Goal: Navigation & Orientation: Find specific page/section

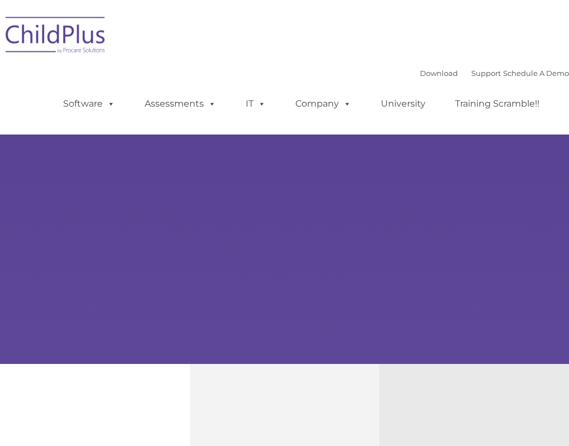
type input ""
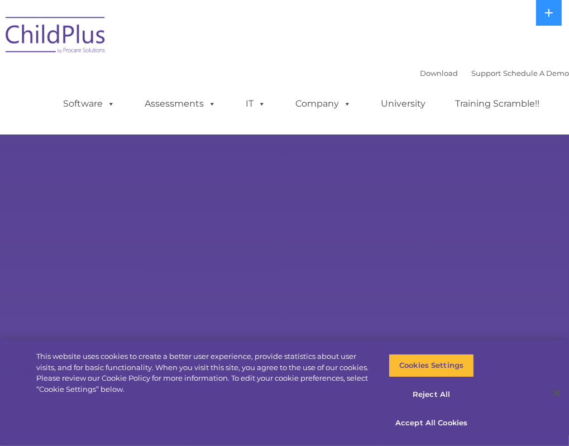
select select "MEDIUM"
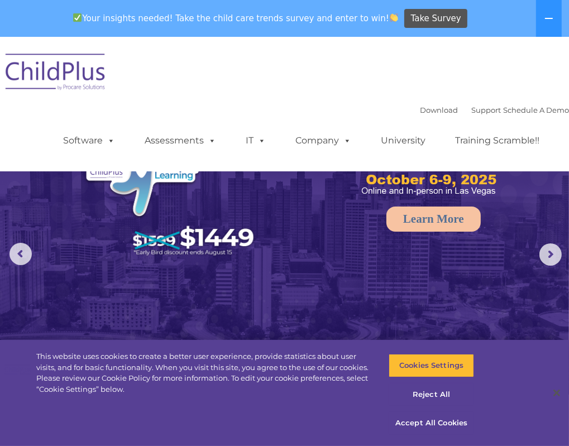
click at [323, 100] on div "Download Support | Schedule A Demo  MENU MENU Software ChildPlus: The original…" at bounding box center [284, 104] width 569 height 118
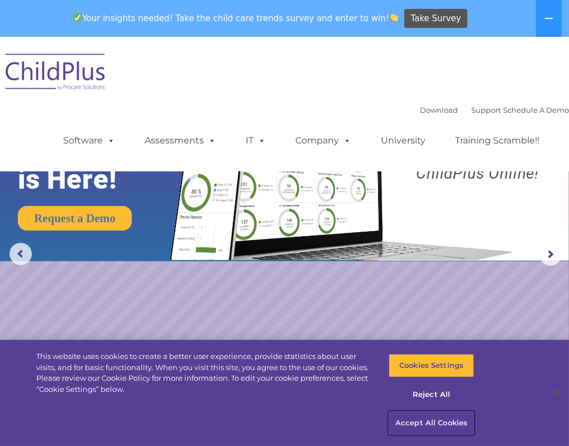
click at [429, 425] on button "Accept All Cookies" at bounding box center [430, 422] width 85 height 23
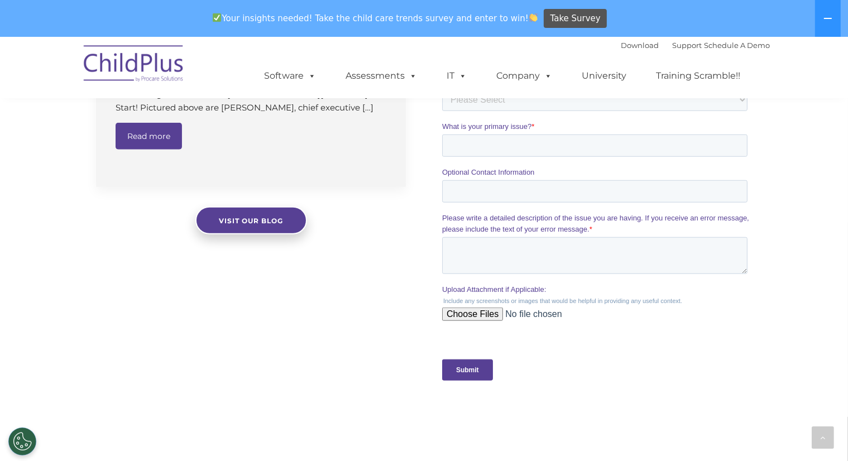
scroll to position [1209, 0]
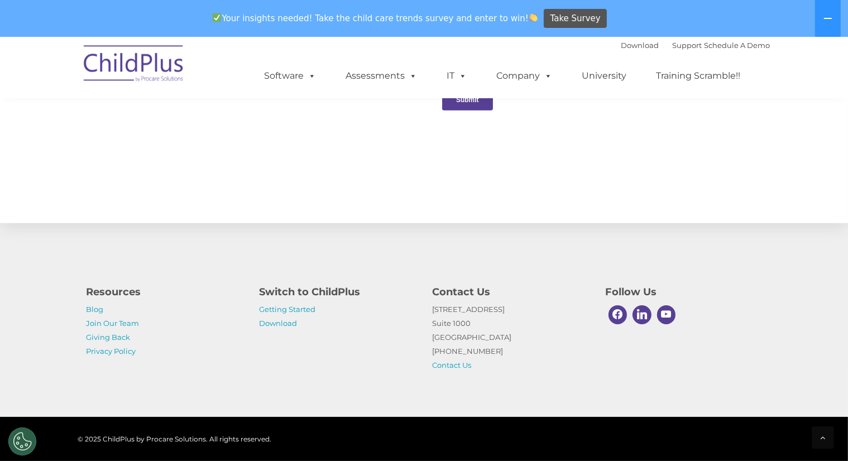
click at [179, 18] on div "Your insights needed! Take the child care trends survey and enter to win! Take …" at bounding box center [408, 19] width 816 height 36
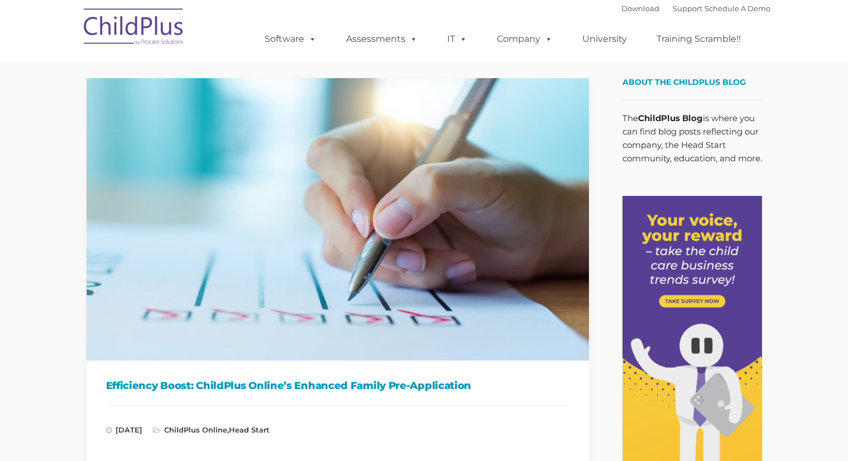
type input ""
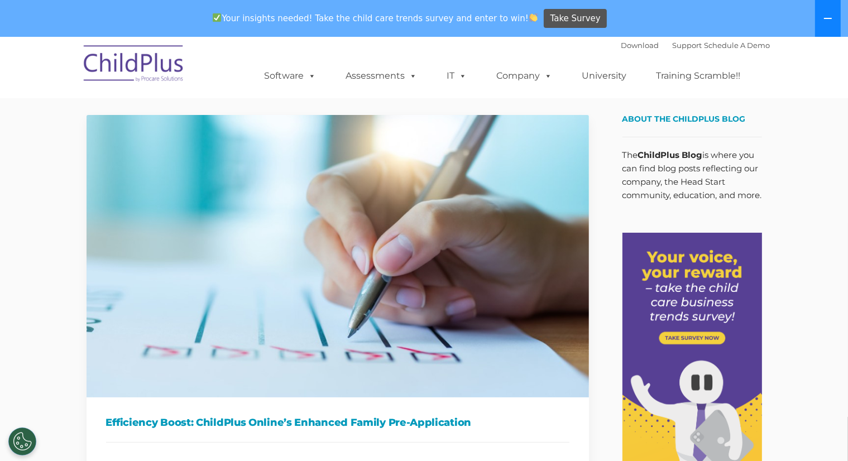
click at [829, 18] on icon at bounding box center [828, 18] width 8 height 1
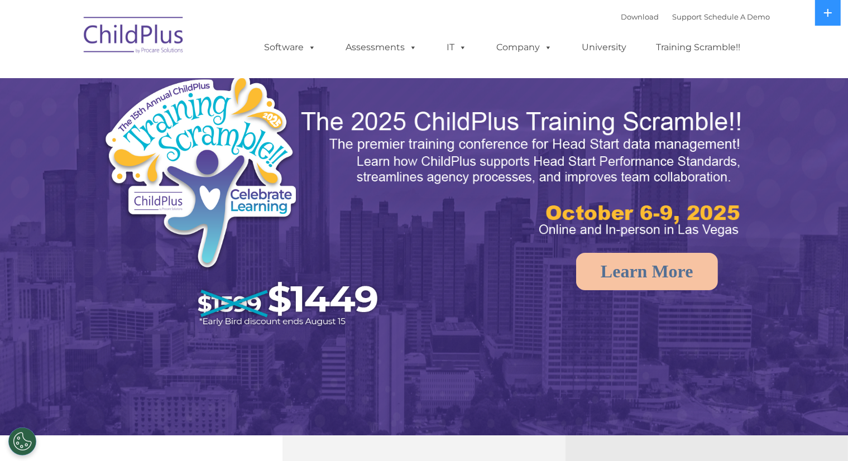
select select "MEDIUM"
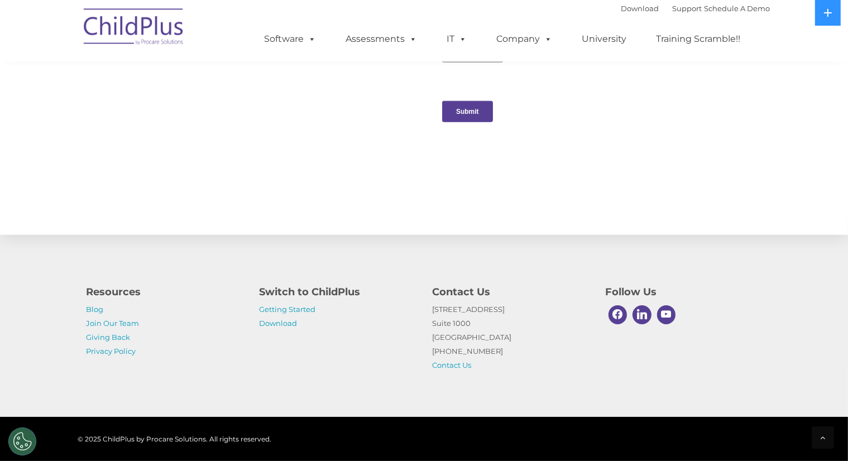
scroll to position [1189, 0]
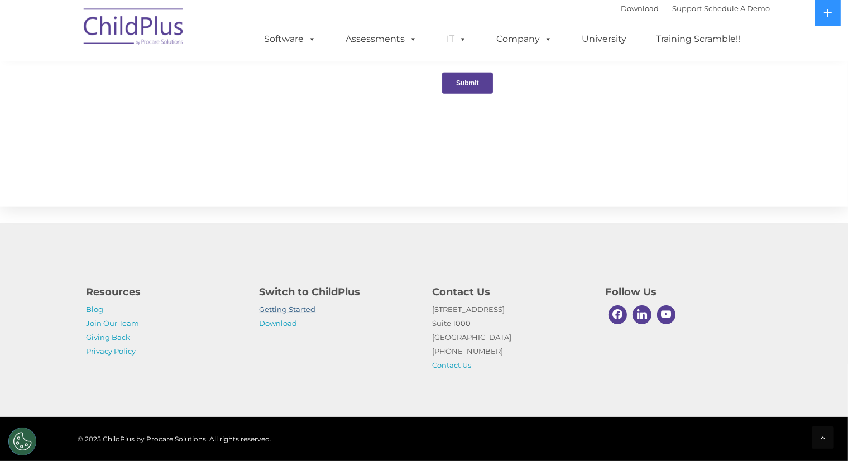
click at [297, 305] on link "Getting Started" at bounding box center [287, 309] width 56 height 9
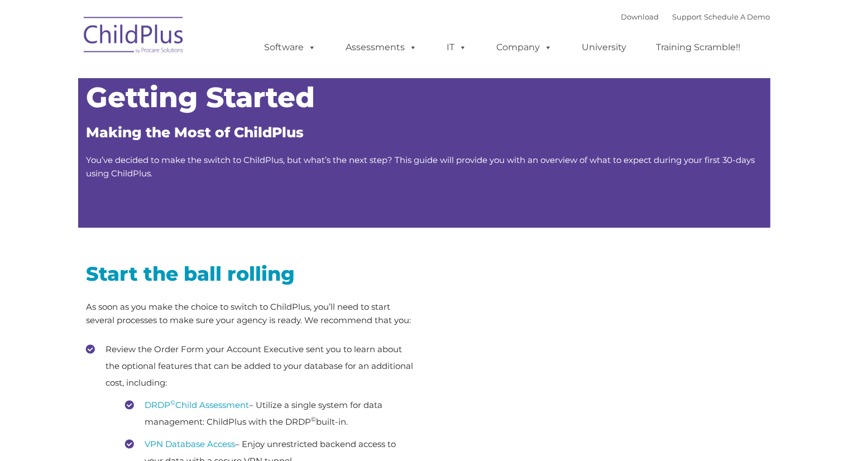
type input ""
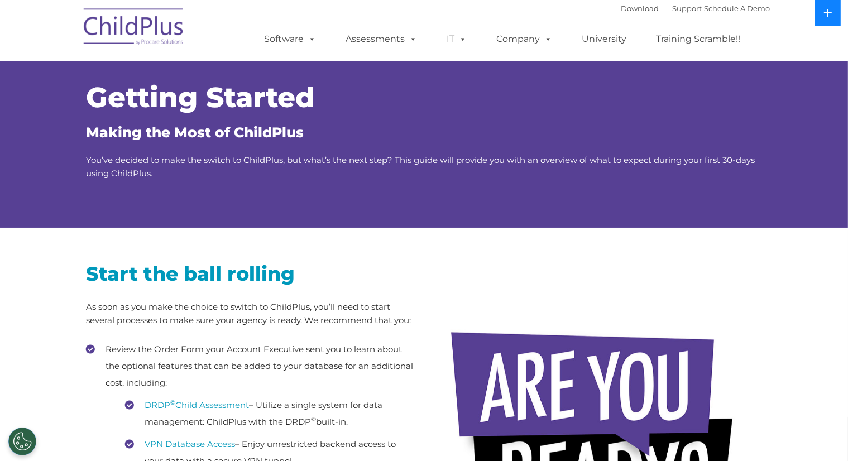
click at [828, 18] on button at bounding box center [828, 13] width 26 height 26
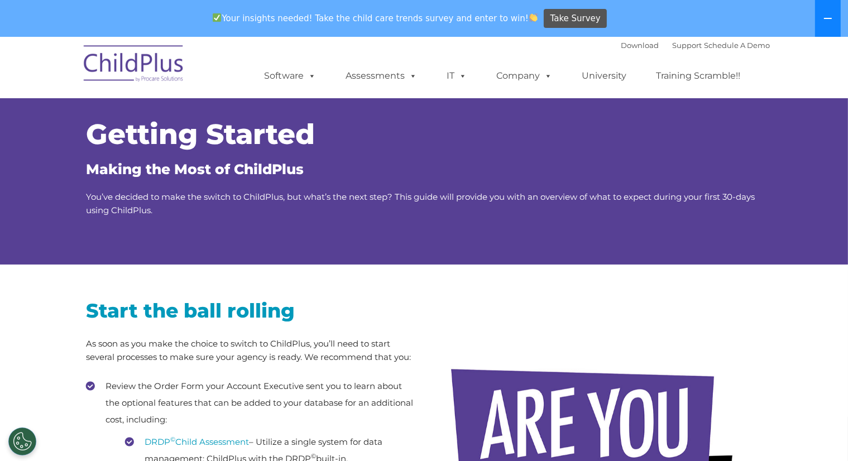
click at [828, 18] on icon at bounding box center [828, 18] width 8 height 1
